Goal: Transaction & Acquisition: Purchase product/service

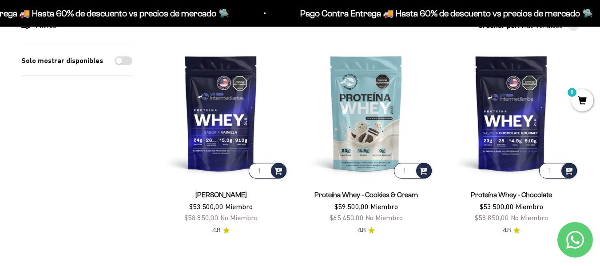
scroll to position [95, 0]
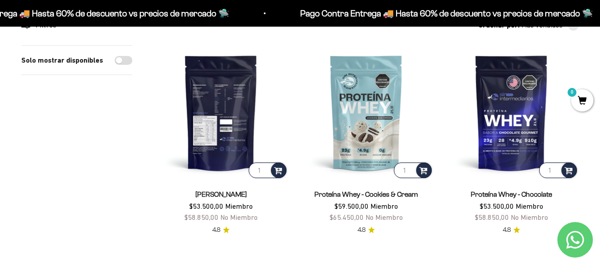
click at [251, 107] on img at bounding box center [221, 112] width 135 height 135
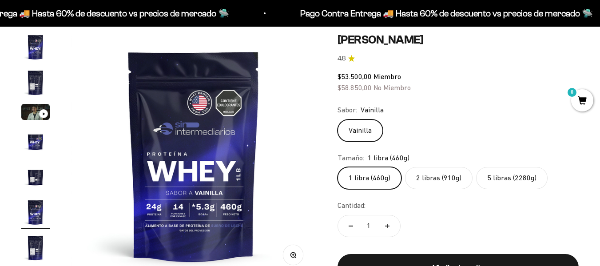
scroll to position [81, 0]
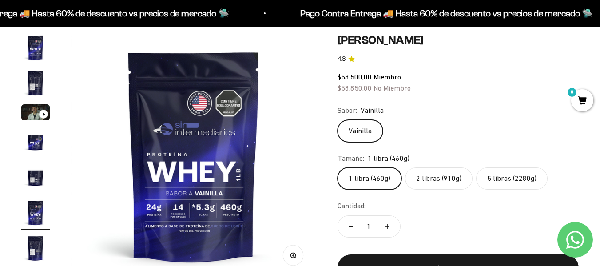
click at [451, 176] on label "2 libras (910g)" at bounding box center [438, 178] width 67 height 22
click at [337, 167] on input "2 libras (910g)" at bounding box center [337, 167] width 0 height 0
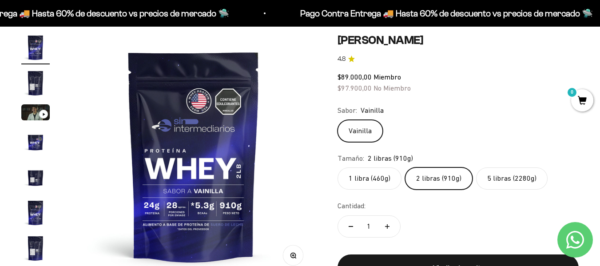
click at [376, 177] on label "1 libra (460g)" at bounding box center [369, 178] width 64 height 22
click at [337, 167] on input "1 libra (460g)" at bounding box center [337, 167] width 0 height 0
